Goal: Navigation & Orientation: Find specific page/section

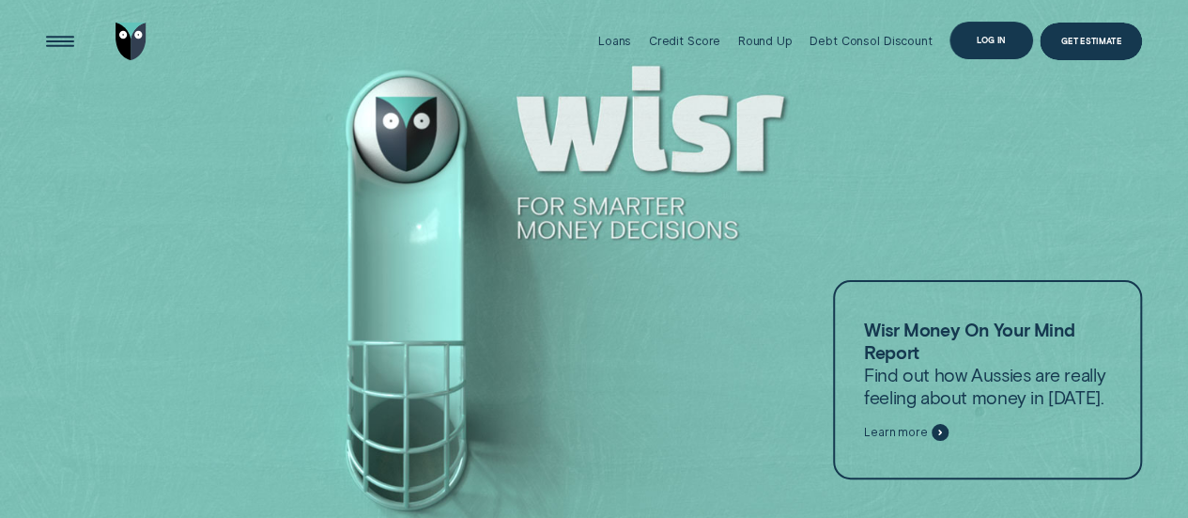
click at [968, 57] on div "Log in" at bounding box center [992, 41] width 84 height 38
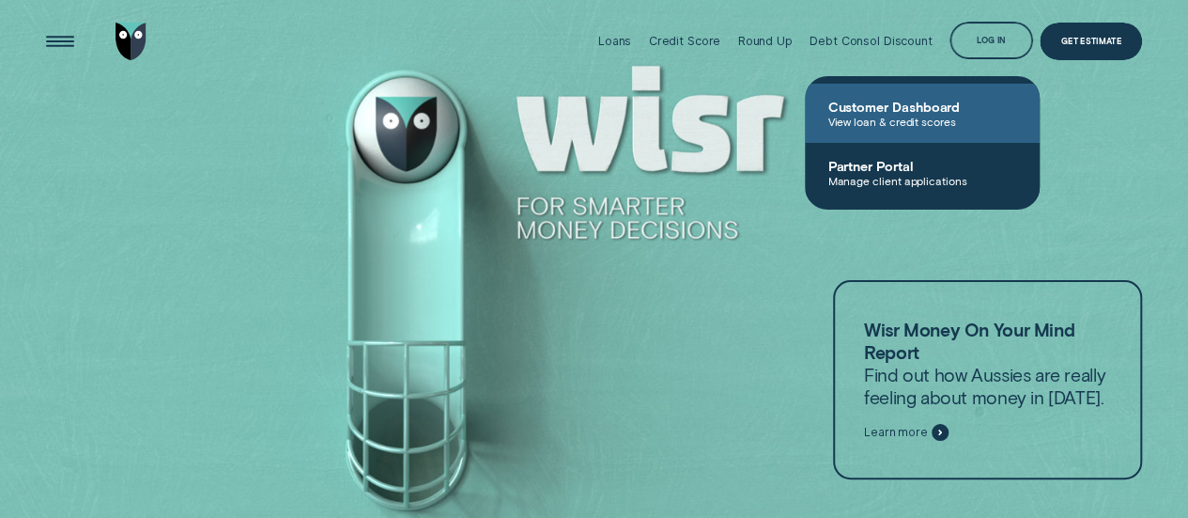
click at [909, 104] on span "Customer Dashboard" at bounding box center [922, 107] width 190 height 16
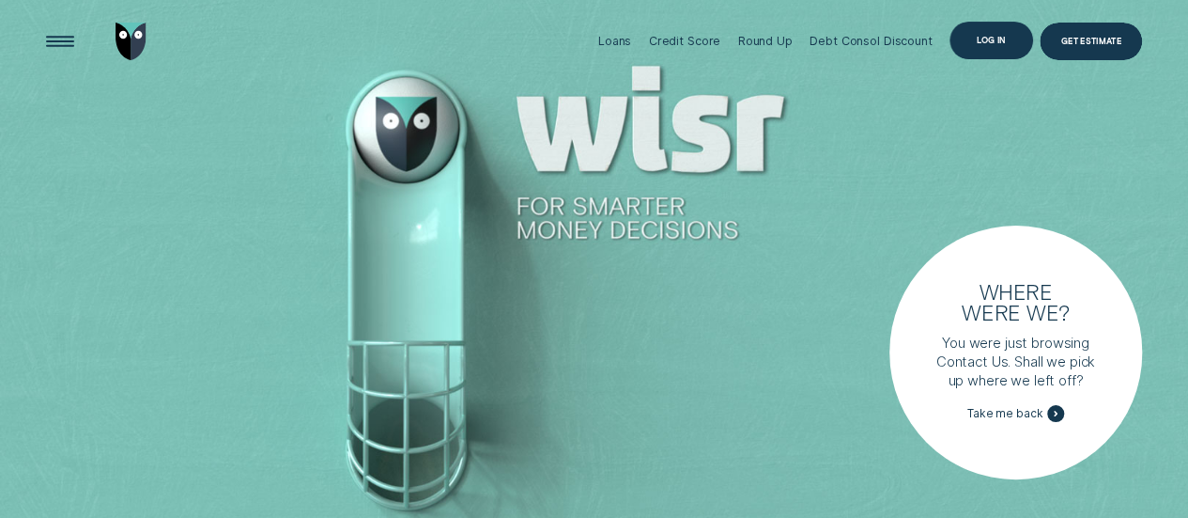
click at [1008, 57] on div "Log in" at bounding box center [992, 41] width 84 height 38
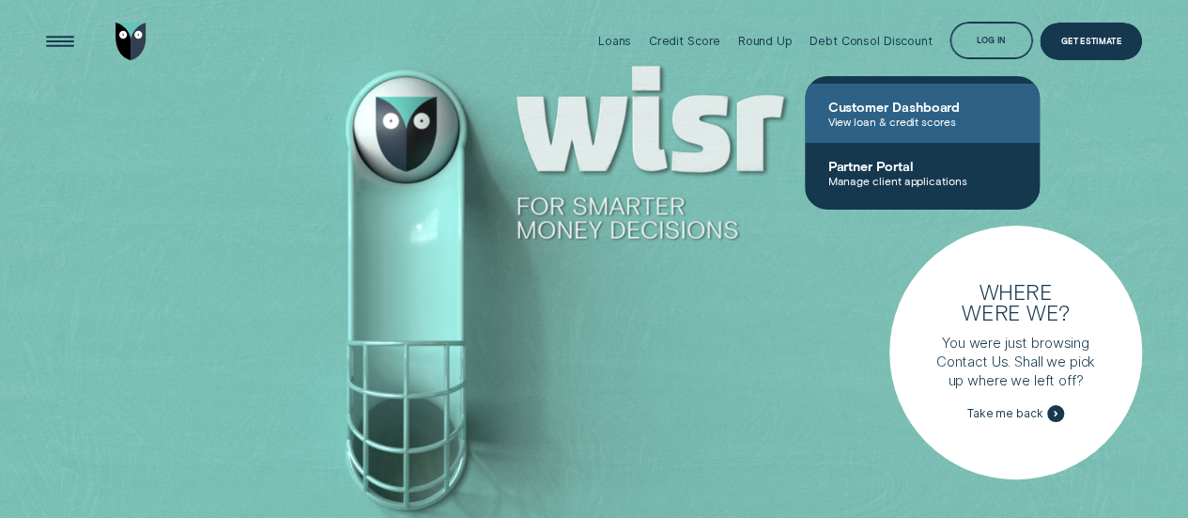
click at [911, 108] on span "Customer Dashboard" at bounding box center [922, 107] width 190 height 16
